Goal: Find contact information: Obtain details needed to contact an individual or organization

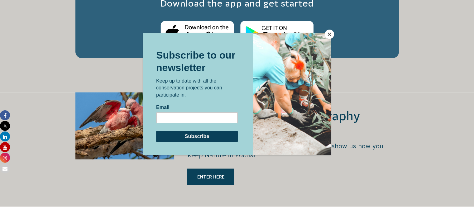
scroll to position [1277, 0]
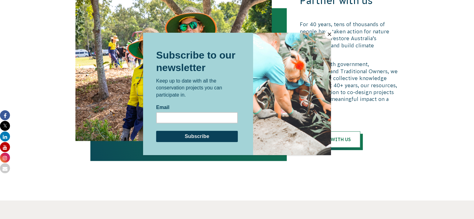
click at [331, 33] on button "Close" at bounding box center [329, 34] width 9 height 9
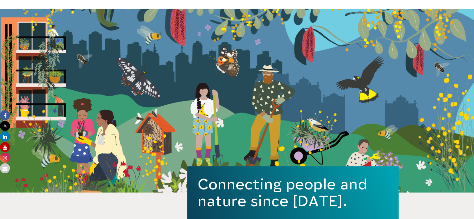
scroll to position [0, 0]
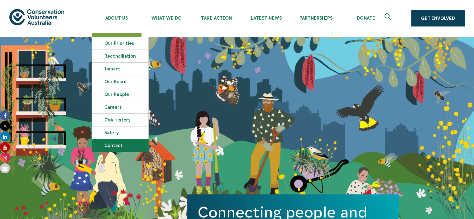
click at [118, 143] on link "Contact" at bounding box center [120, 145] width 56 height 12
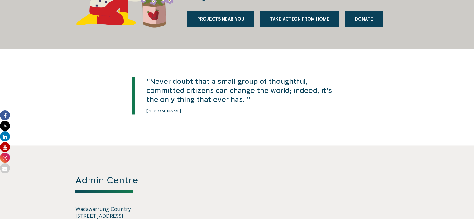
scroll to position [1028, 0]
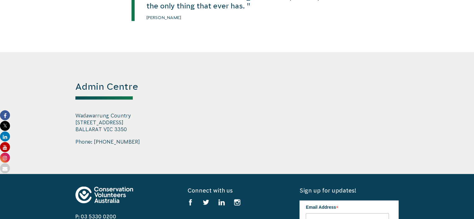
click at [116, 124] on p "Wadawarrung Country [STREET_ADDRESS]" at bounding box center [124, 122] width 99 height 21
drag, startPoint x: 127, startPoint y: 131, endPoint x: 72, endPoint y: 114, distance: 57.2
click at [72, 114] on div "Admin Centre Wadawarrung Country [STREET_ADDRESS] Phone: [PHONE_NUMBER]" at bounding box center [237, 113] width 336 height 122
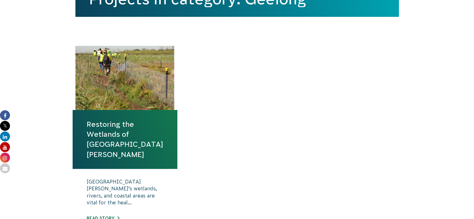
scroll to position [224, 0]
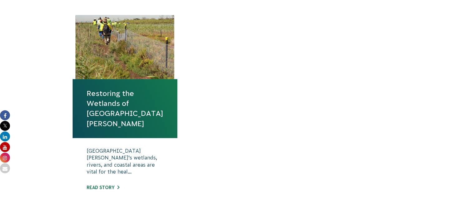
click at [119, 106] on link "Restoring the Wetlands of Port Phillip Bay" at bounding box center [125, 108] width 77 height 40
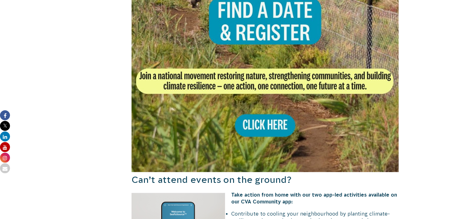
scroll to position [498, 0]
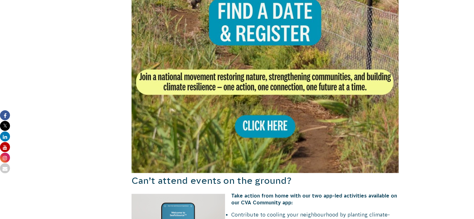
click at [266, 109] on img at bounding box center [264, 39] width 267 height 267
